Goal: Information Seeking & Learning: Learn about a topic

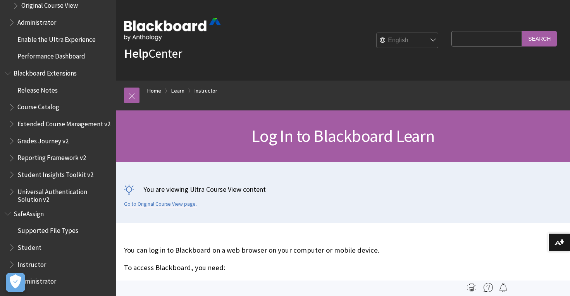
scroll to position [967, 0]
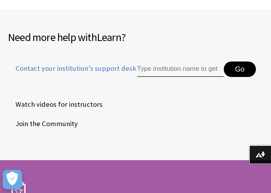
scroll to position [3508, 0]
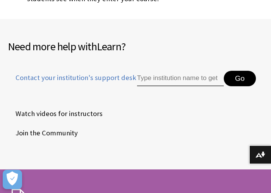
click at [153, 71] on input "Type institution name to get support" at bounding box center [180, 78] width 87 height 15
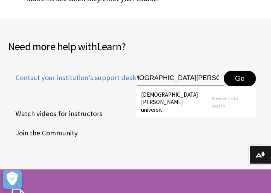
scroll to position [0, 18]
type input "[DEMOGRAPHIC_DATA][PERSON_NAME][GEOGRAPHIC_DATA]"
click at [224, 71] on button "Go" at bounding box center [240, 78] width 32 height 15
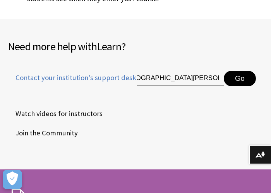
scroll to position [0, 0]
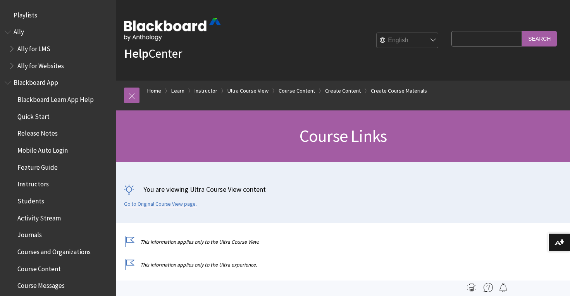
scroll to position [1364, 0]
